Goal: Transaction & Acquisition: Obtain resource

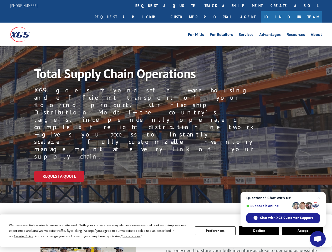
click at [166, 171] on div "Request a Quote" at bounding box center [183, 176] width 298 height 11
click at [18, 236] on span "Cookie Policy" at bounding box center [23, 236] width 19 height 4
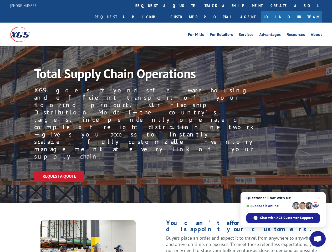
click at [166, 171] on div "Request a Quote" at bounding box center [183, 176] width 298 height 11
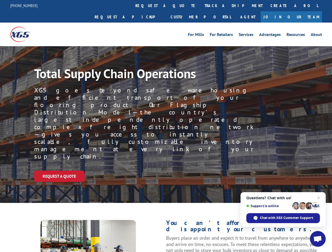
click at [201, 6] on link "track a shipment" at bounding box center [234, 5] width 66 height 11
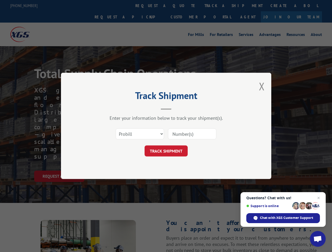
click at [184, 6] on div "Track Shipment Enter your information below to track your shipment(s). Select c…" at bounding box center [166, 126] width 332 height 252
click at [216, 6] on div "Track Shipment Enter your information below to track your shipment(s). Select c…" at bounding box center [166, 126] width 332 height 252
